Goal: Register for event/course

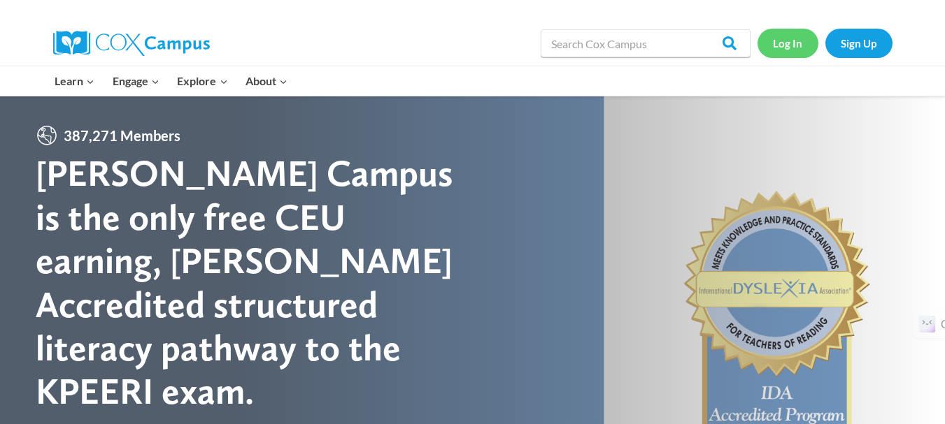
click at [780, 45] on link "Log In" at bounding box center [787, 43] width 61 height 29
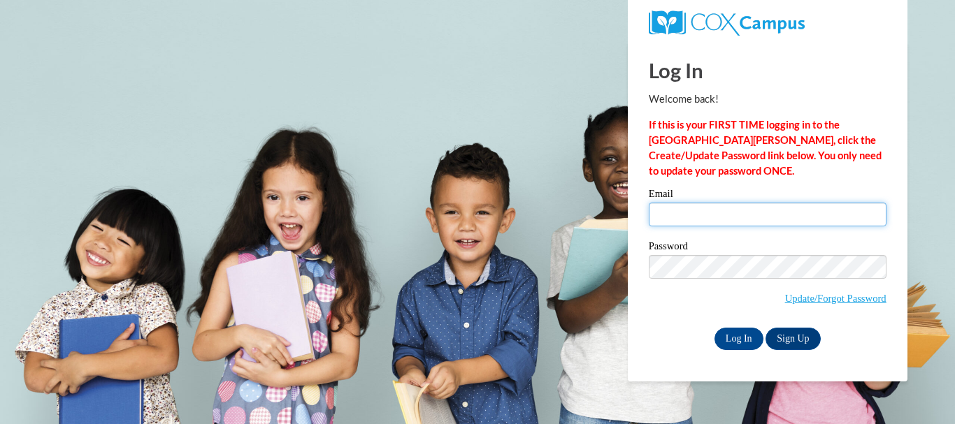
click at [740, 212] on input "Email" at bounding box center [768, 215] width 238 height 24
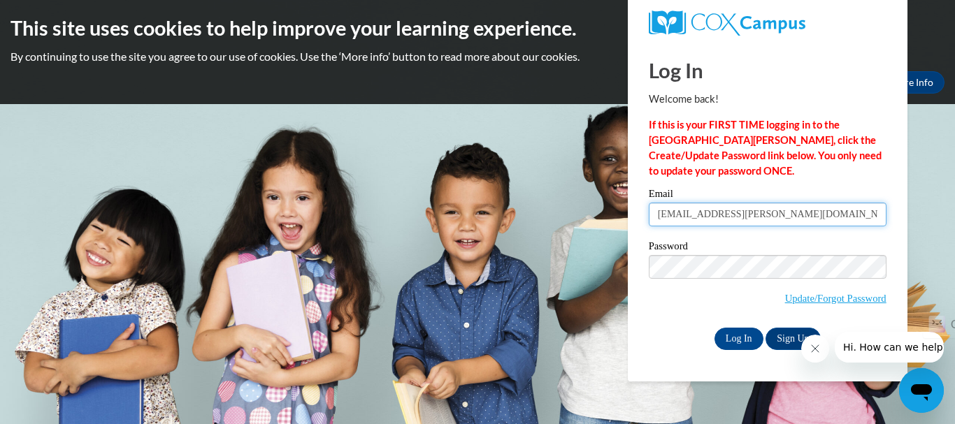
type input "jarica.burroughs@apsk12.org"
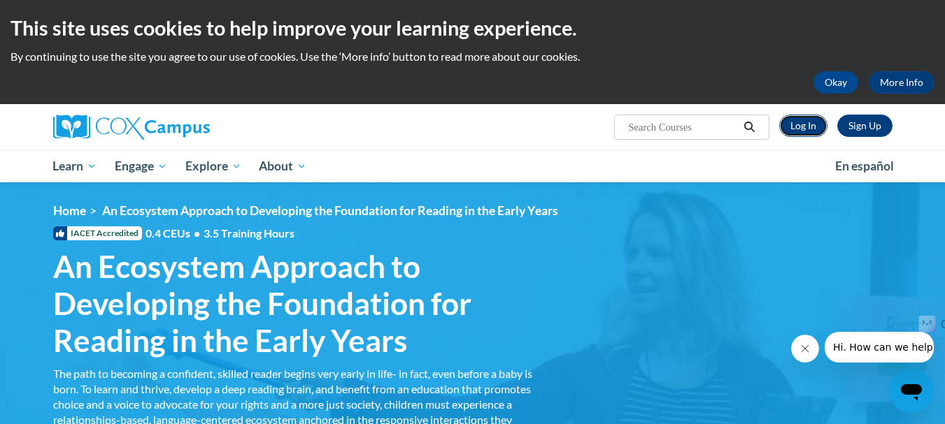
click at [802, 131] on link "Log In" at bounding box center [803, 126] width 48 height 22
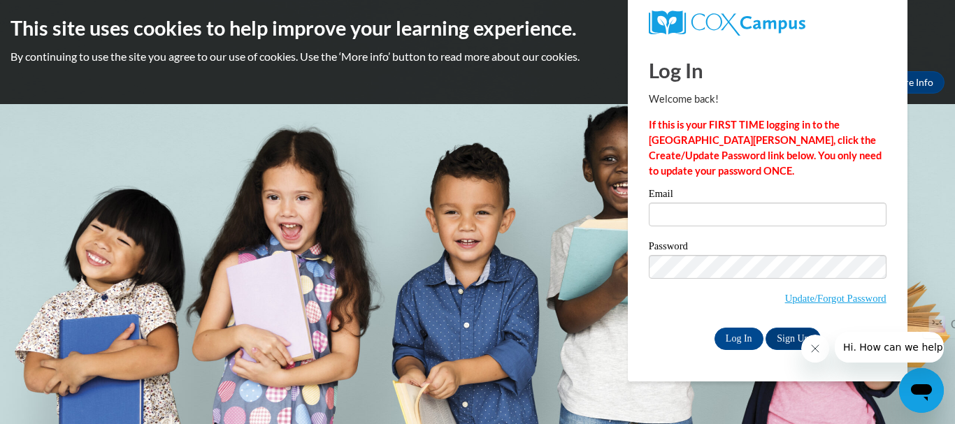
click at [694, 227] on div "Email" at bounding box center [768, 213] width 238 height 48
click at [688, 216] on input "Email" at bounding box center [768, 215] width 238 height 24
type input "jarica.burroughs@apsk12.org"
click at [738, 328] on input "Log In" at bounding box center [739, 339] width 49 height 22
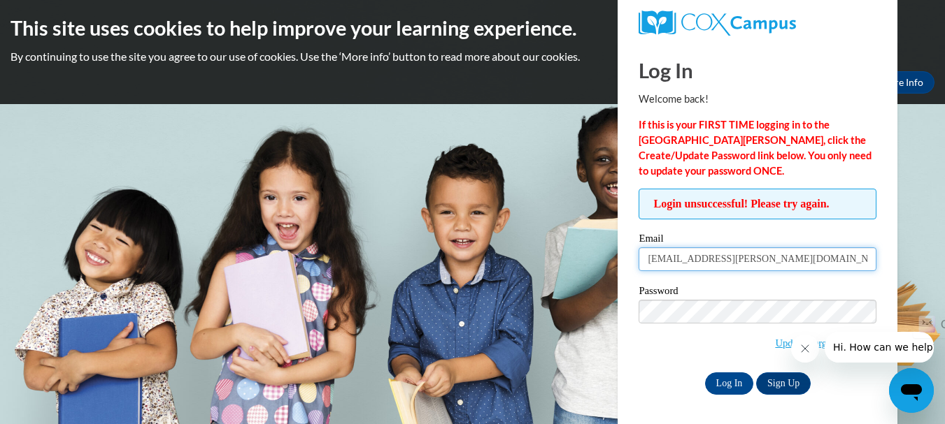
click at [703, 247] on input "[EMAIL_ADDRESS][PERSON_NAME][DOMAIN_NAME]" at bounding box center [757, 259] width 238 height 24
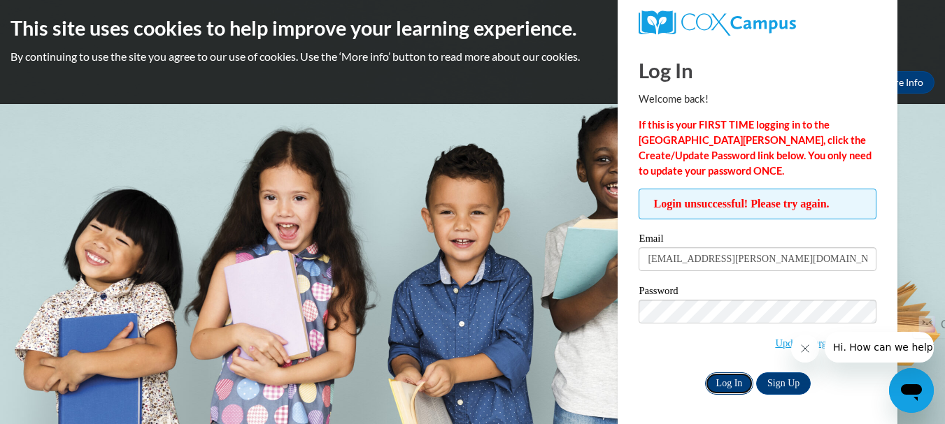
click at [733, 382] on input "Log In" at bounding box center [729, 384] width 49 height 22
click at [735, 380] on input "Log In" at bounding box center [729, 384] width 49 height 22
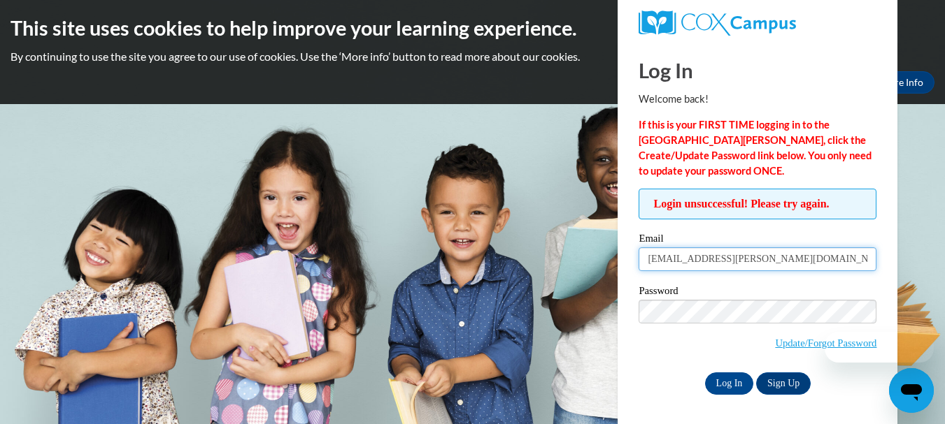
click at [749, 266] on input "jarica.burroughs@apsk12.org" at bounding box center [757, 259] width 238 height 24
type input "[EMAIL_ADDRESS][PERSON_NAME][DOMAIN_NAME]"
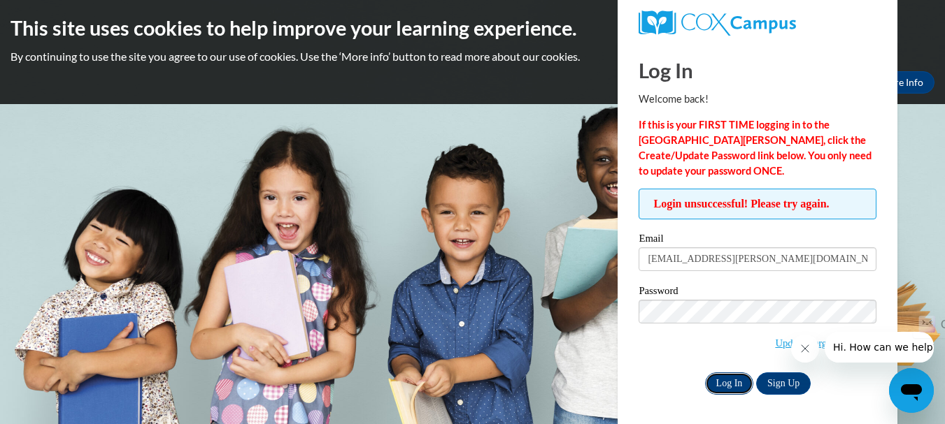
click at [739, 389] on input "Log In" at bounding box center [729, 384] width 49 height 22
click at [804, 348] on icon "Close message from company" at bounding box center [803, 348] width 11 height 11
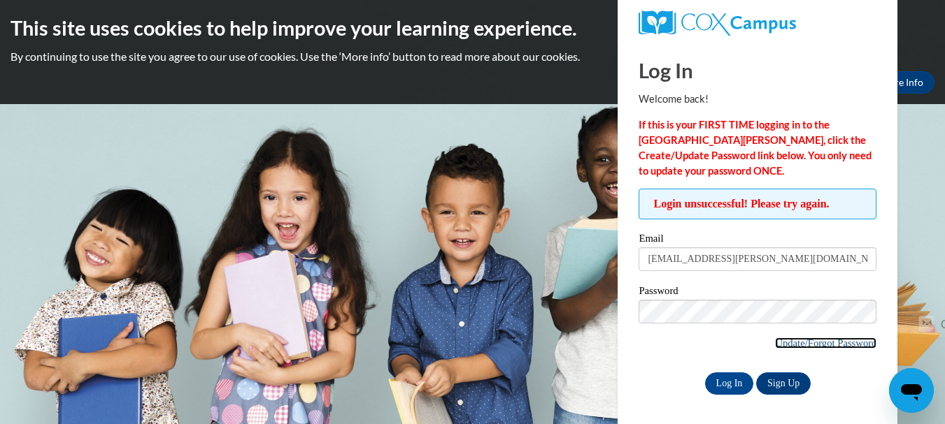
click at [789, 347] on link "Update/Forgot Password" at bounding box center [825, 343] width 101 height 11
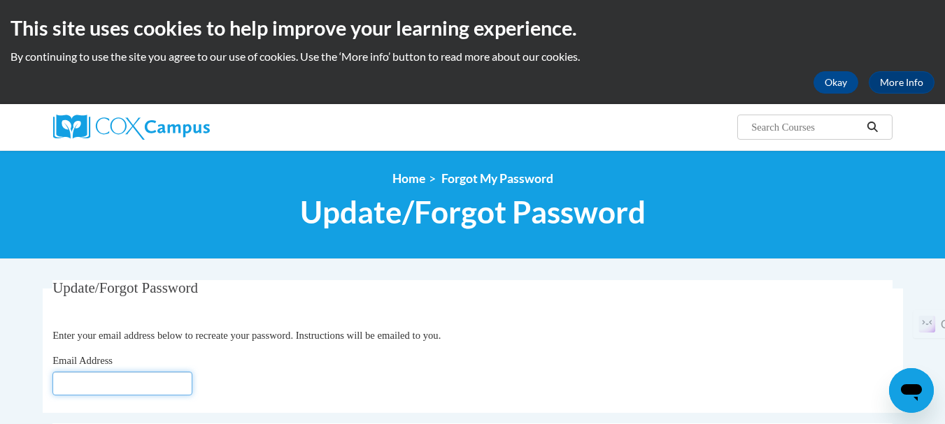
click at [173, 384] on input "Email Address" at bounding box center [122, 384] width 140 height 24
type input "[EMAIL_ADDRESS][PERSON_NAME][DOMAIN_NAME]"
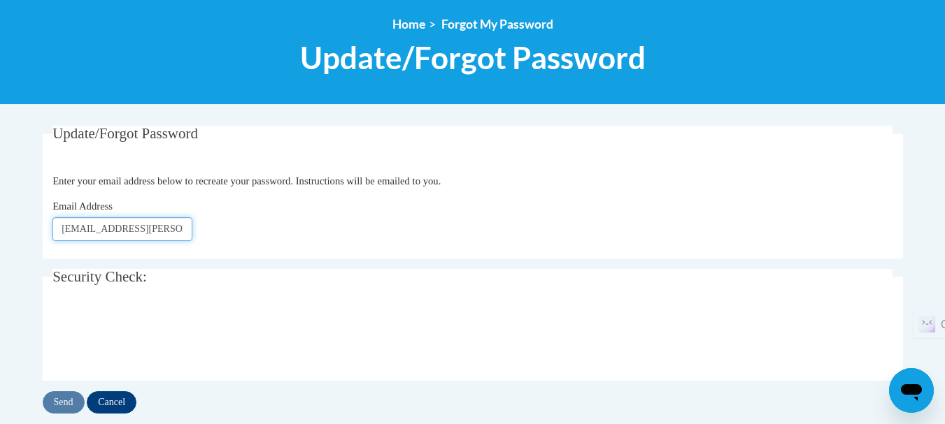
scroll to position [164, 0]
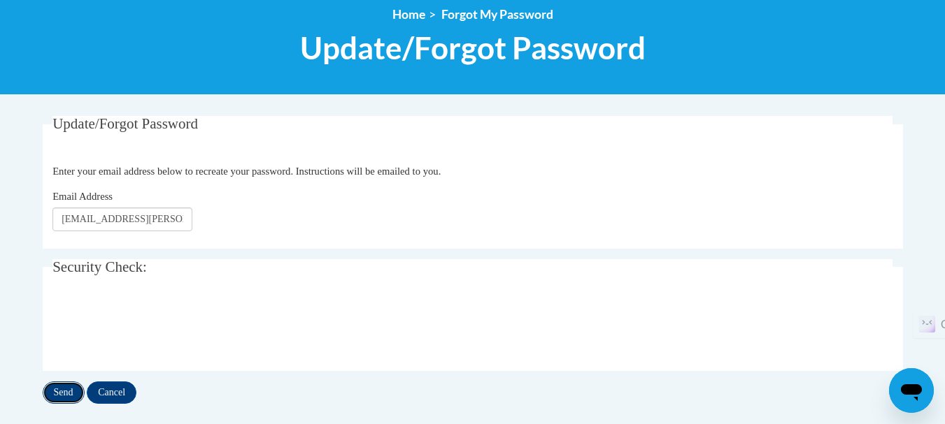
click at [64, 399] on input "Send" at bounding box center [64, 393] width 42 height 22
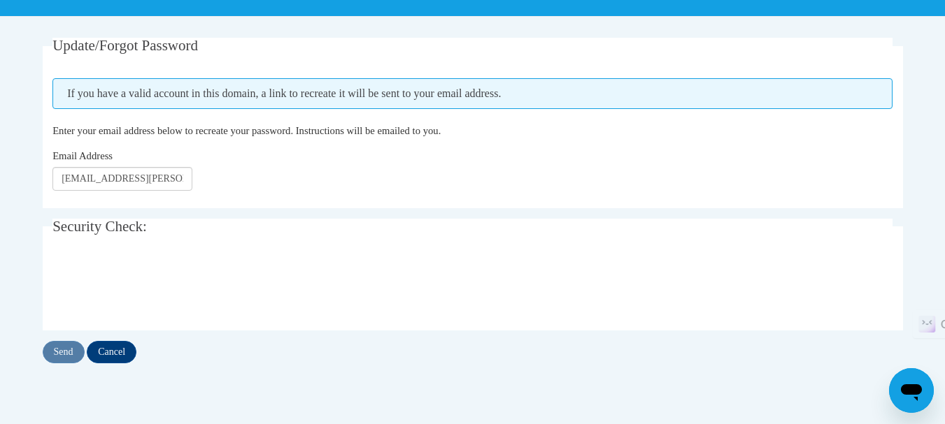
scroll to position [327, 0]
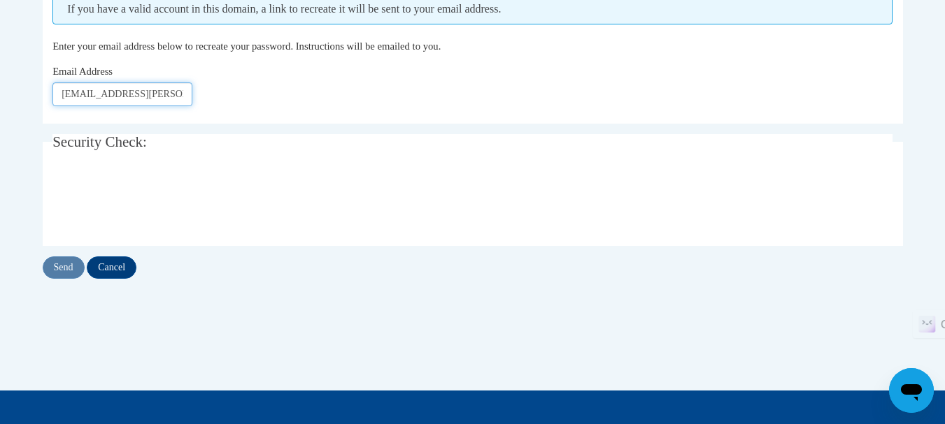
click at [106, 96] on input "jarica.burroughs@atlantak12.ga.us" at bounding box center [122, 94] width 140 height 24
type input "[EMAIL_ADDRESS][DOMAIN_NAME]"
click at [63, 268] on input "Send" at bounding box center [64, 268] width 42 height 22
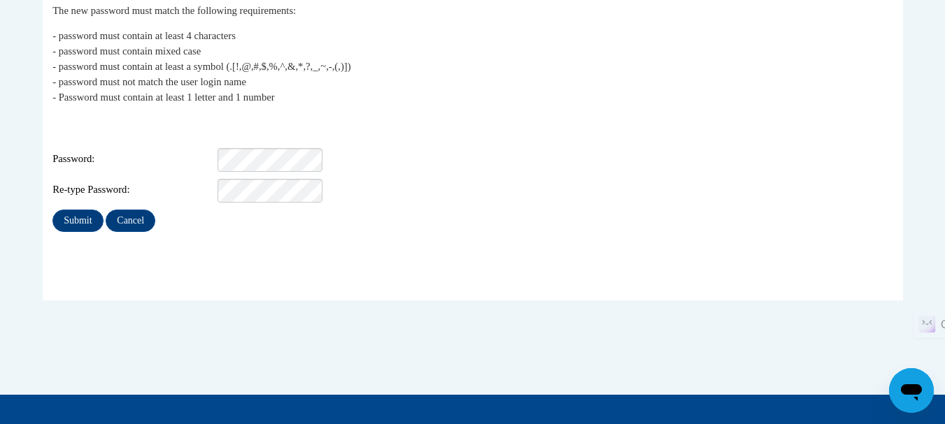
scroll to position [312, 0]
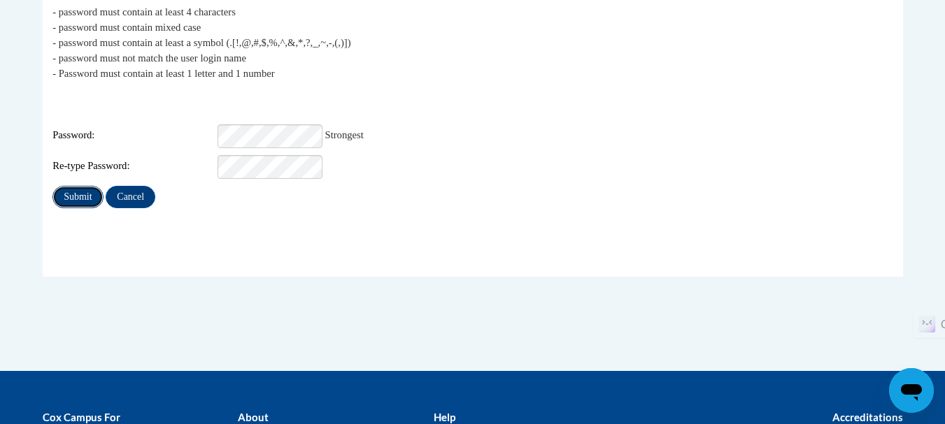
click at [78, 188] on input "Submit" at bounding box center [77, 197] width 50 height 22
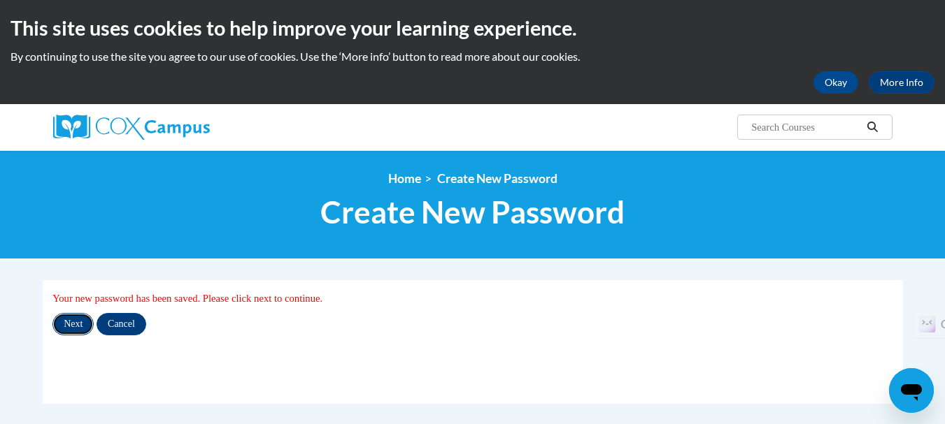
click at [71, 321] on input "Next" at bounding box center [72, 324] width 41 height 22
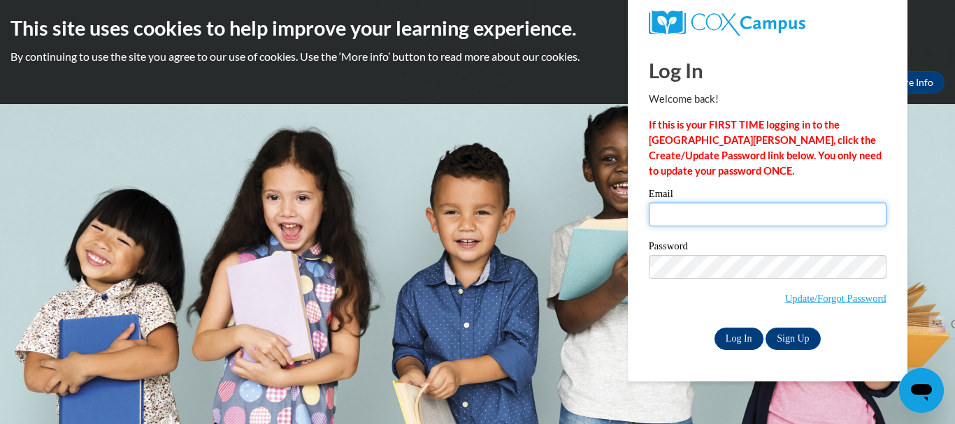
type input "jarica.burroughs@apsk12.org"
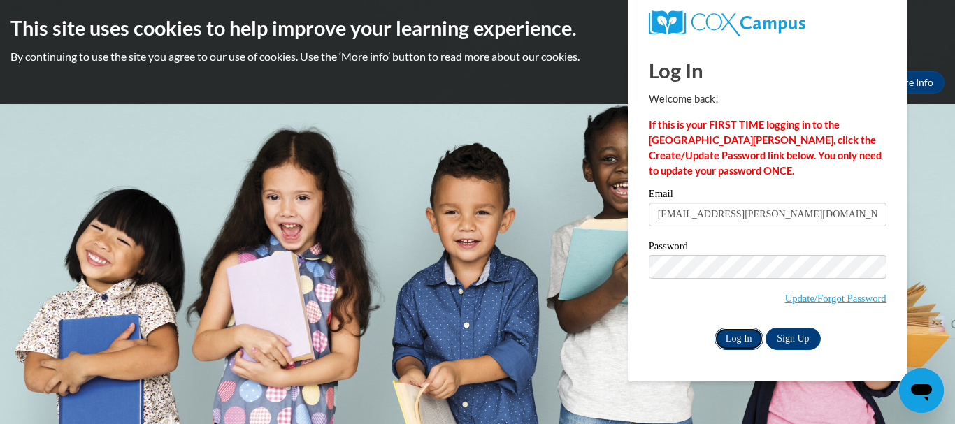
click at [743, 338] on input "Log In" at bounding box center [739, 339] width 49 height 22
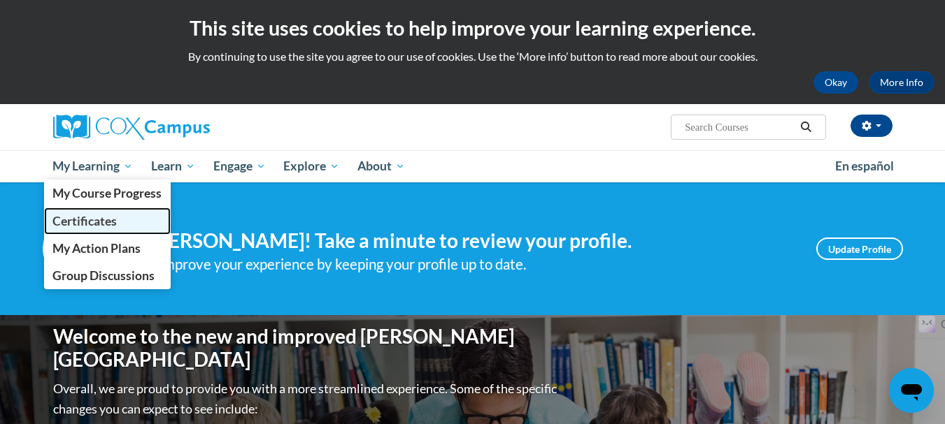
click at [107, 216] on span "Certificates" at bounding box center [84, 221] width 64 height 15
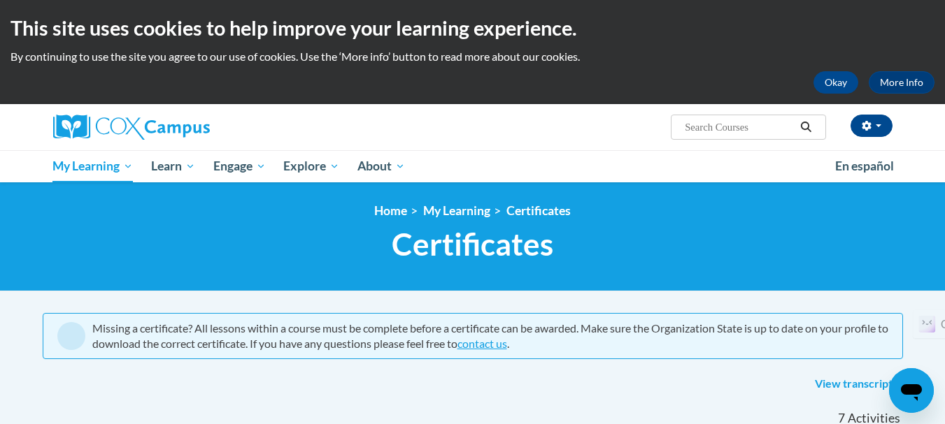
click at [708, 119] on input "Search..." at bounding box center [739, 127] width 112 height 17
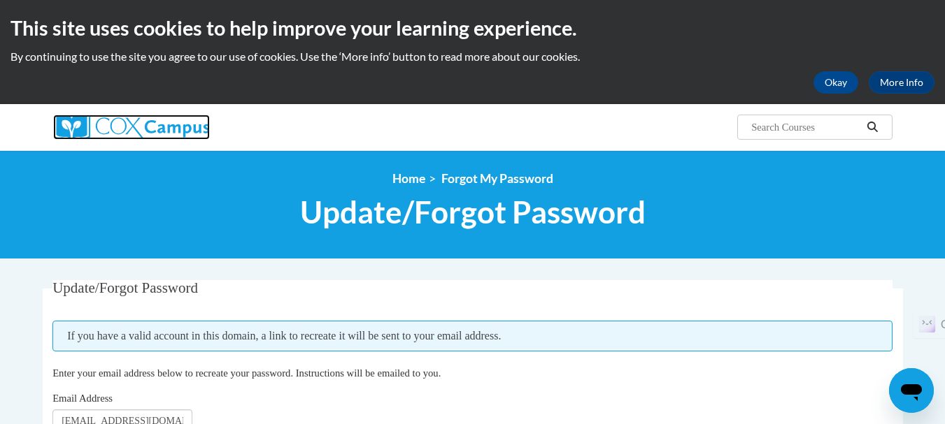
click at [130, 129] on img at bounding box center [131, 127] width 157 height 25
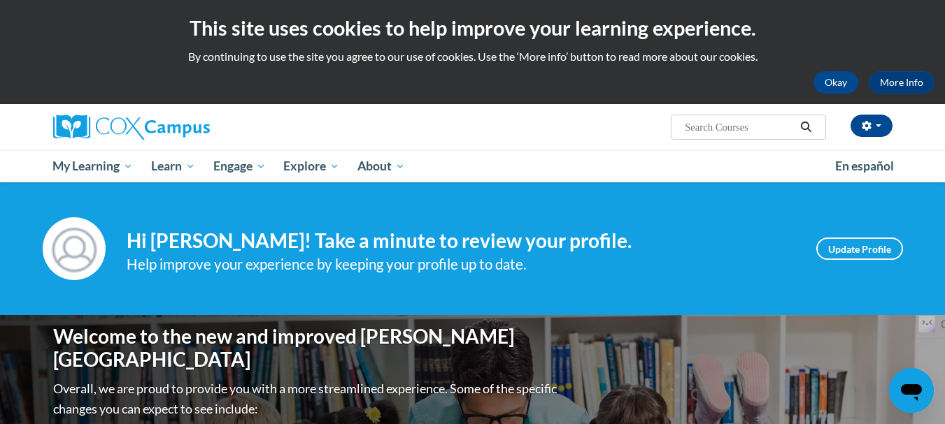
click at [737, 122] on input "Search..." at bounding box center [739, 127] width 112 height 17
type input "ecosystem"
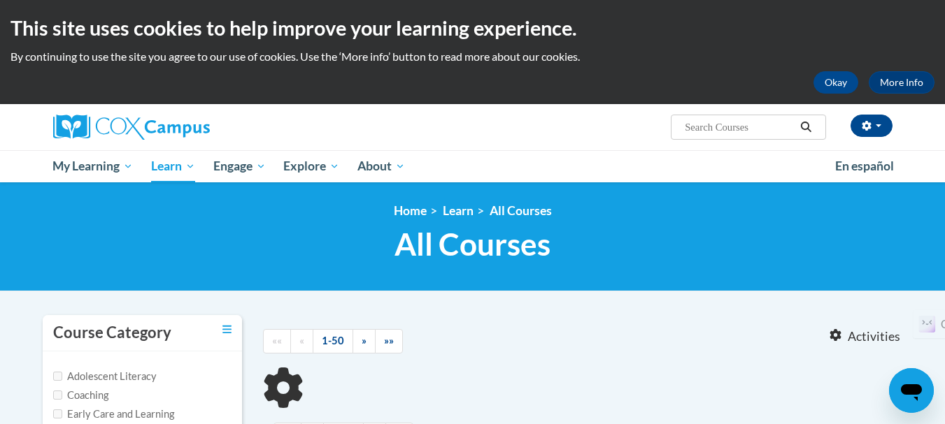
type input "ecosystem"
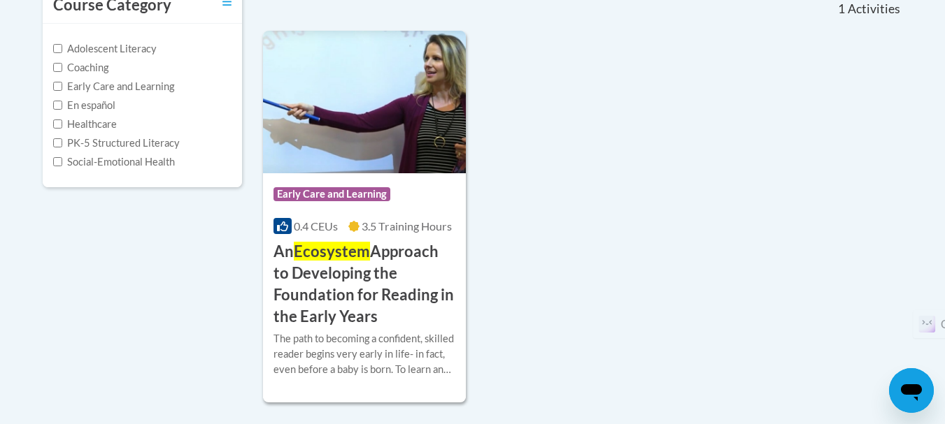
scroll to position [348, 0]
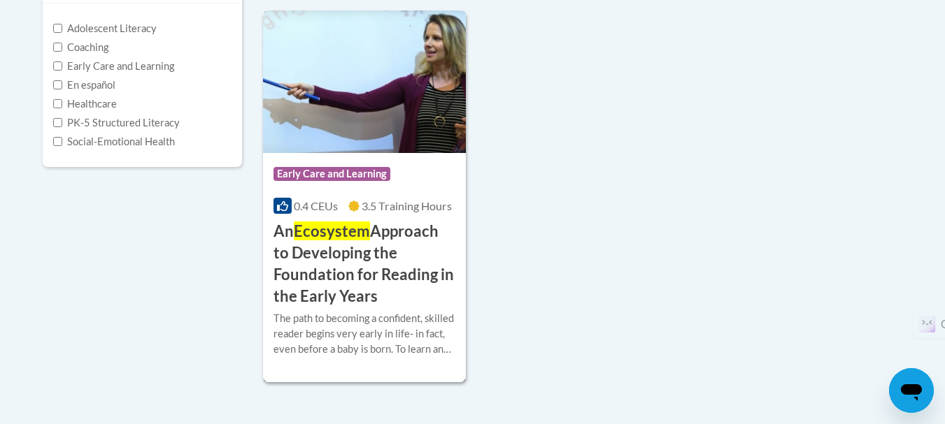
click at [395, 269] on h3 "An Ecosystem Approach to Developing the Foundation for Reading in the Early Yea…" at bounding box center [364, 264] width 182 height 86
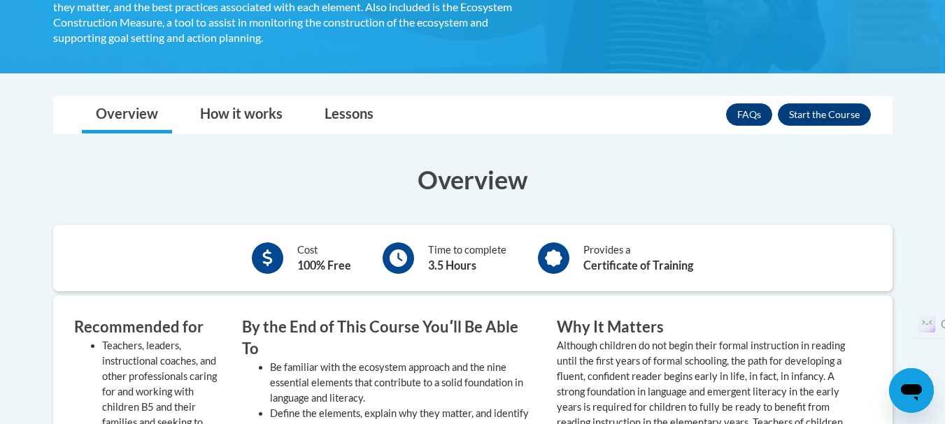
scroll to position [452, 0]
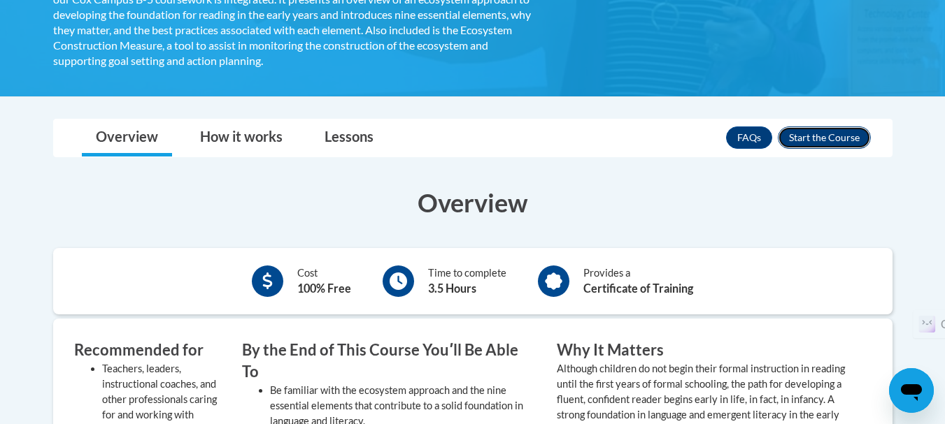
click at [845, 138] on button "Enroll" at bounding box center [823, 138] width 93 height 22
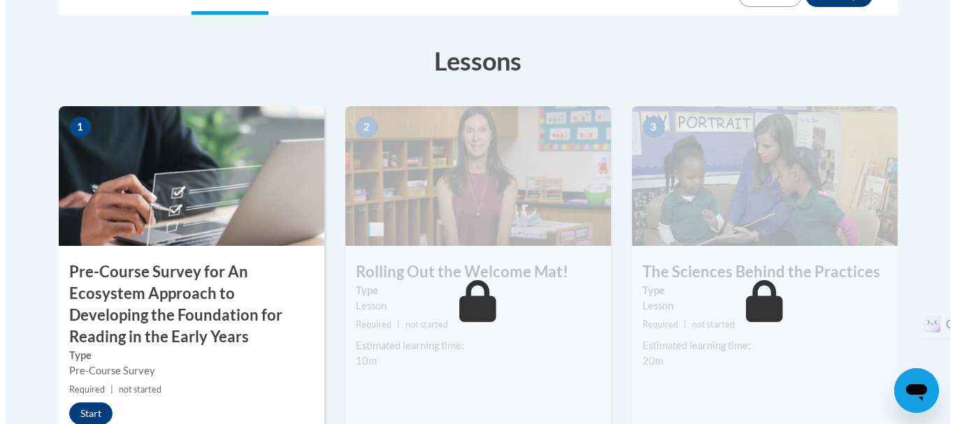
scroll to position [482, 0]
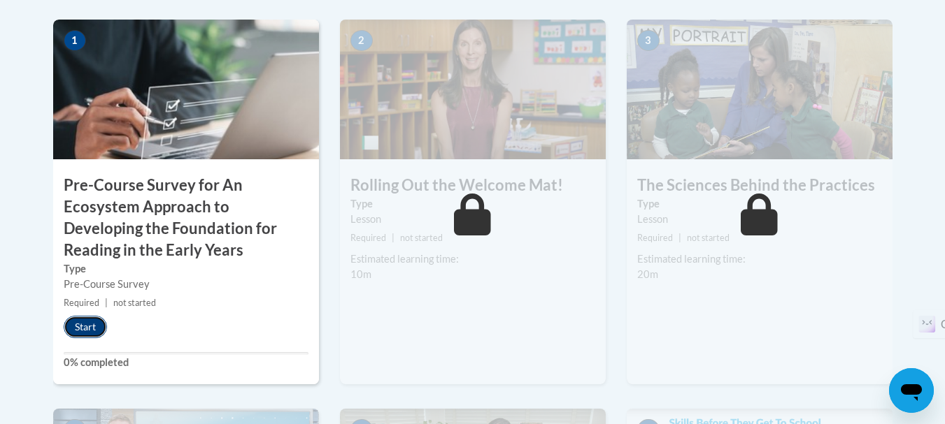
click at [94, 324] on button "Start" at bounding box center [85, 327] width 43 height 22
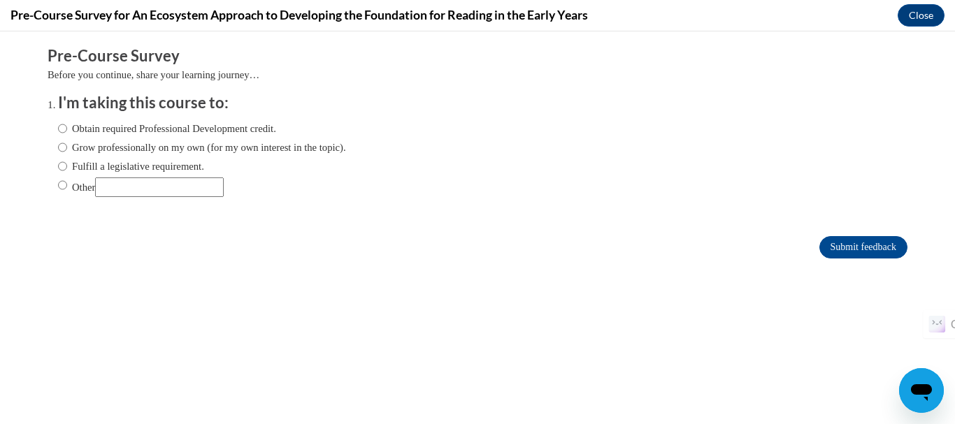
scroll to position [0, 0]
click at [243, 121] on label "Obtain required Professional Development credit." at bounding box center [167, 128] width 218 height 15
click at [67, 121] on input "Obtain required Professional Development credit." at bounding box center [62, 128] width 9 height 15
radio input "true"
click at [842, 243] on input "Submit feedback" at bounding box center [863, 247] width 88 height 22
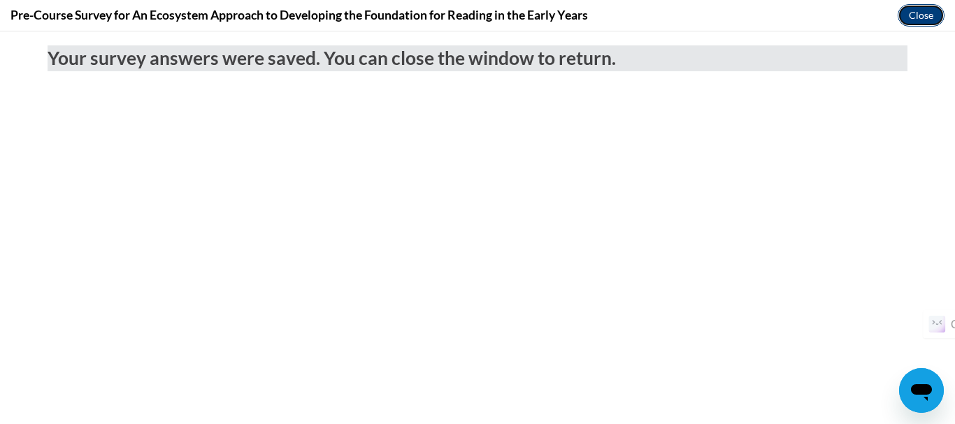
click at [926, 20] on button "Close" at bounding box center [921, 15] width 47 height 22
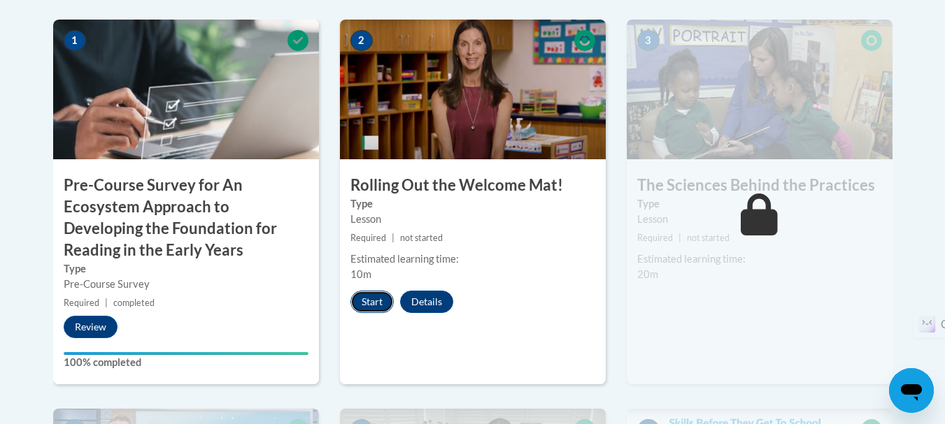
click at [373, 301] on button "Start" at bounding box center [371, 302] width 43 height 22
